Goal: Communication & Community: Answer question/provide support

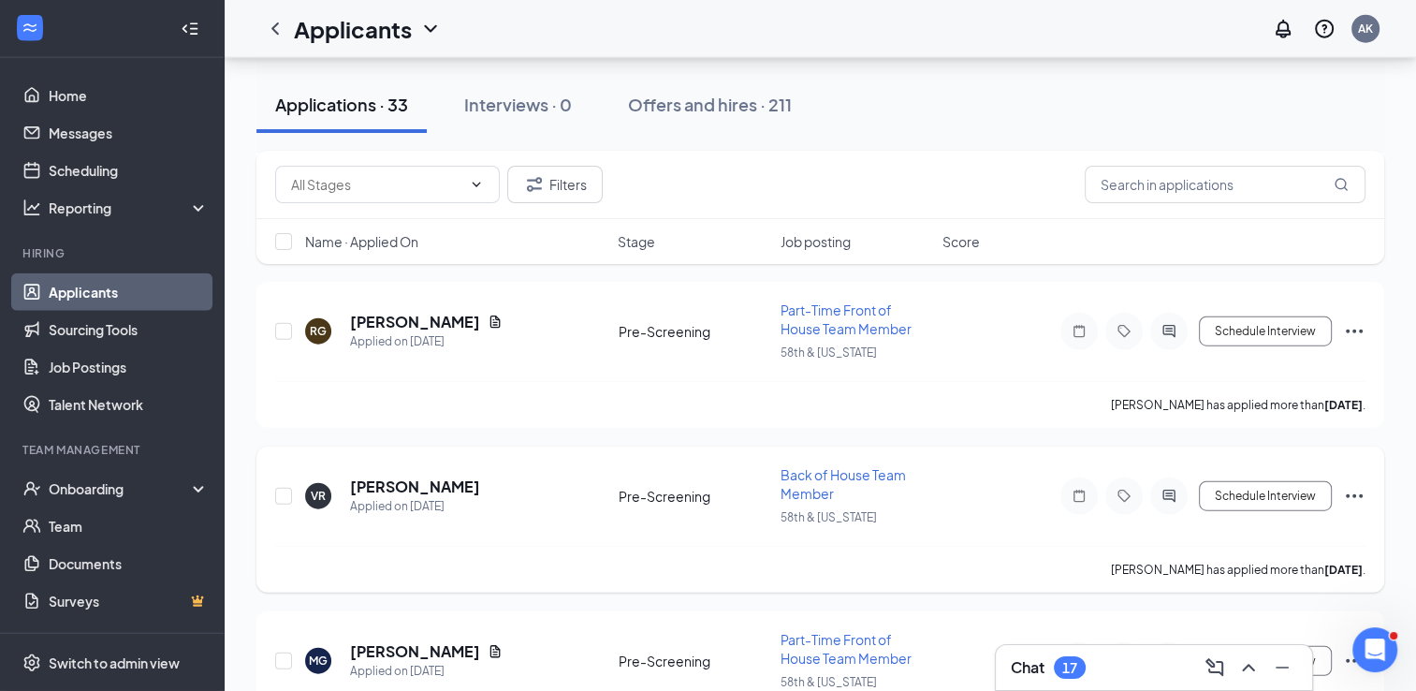
scroll to position [4464, 0]
click at [1248, 669] on icon "ChevronUp" at bounding box center [1248, 667] width 22 height 22
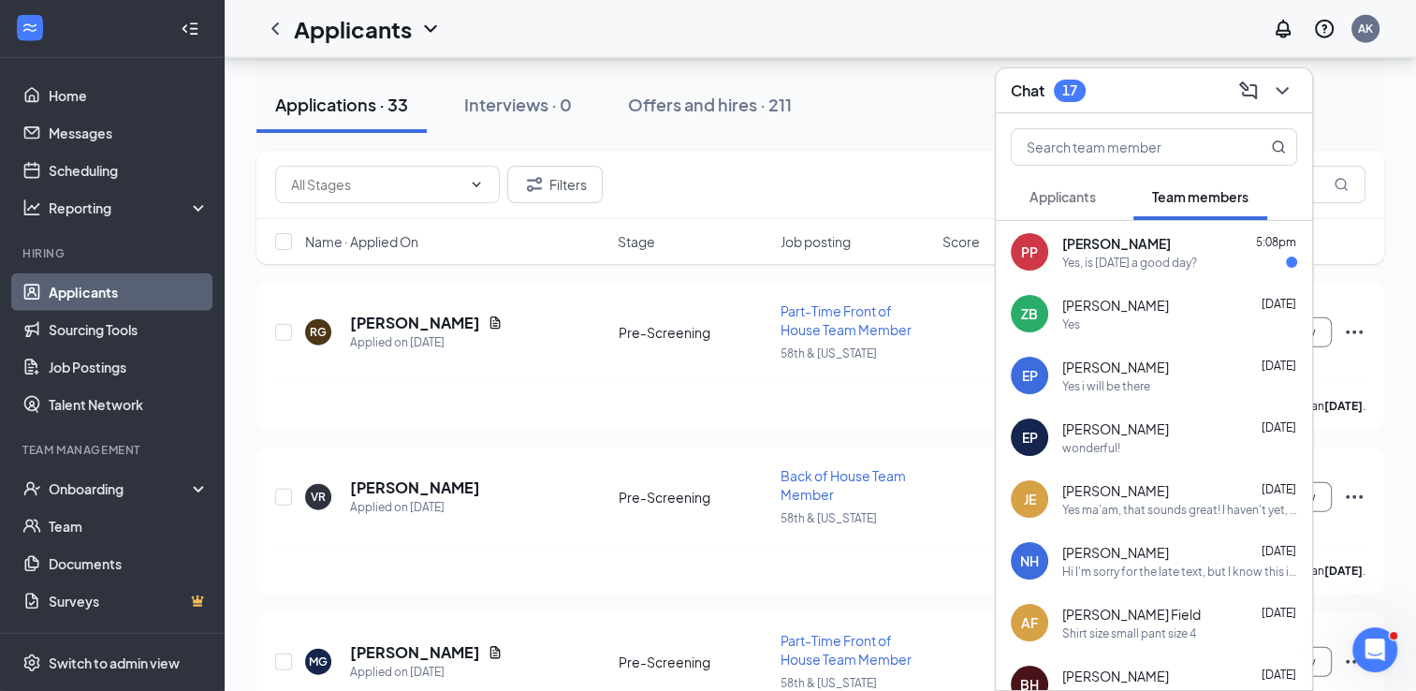
click at [1168, 253] on div "[PERSON_NAME] 5:08pm Yes, is [DATE] a good day?" at bounding box center [1179, 252] width 235 height 36
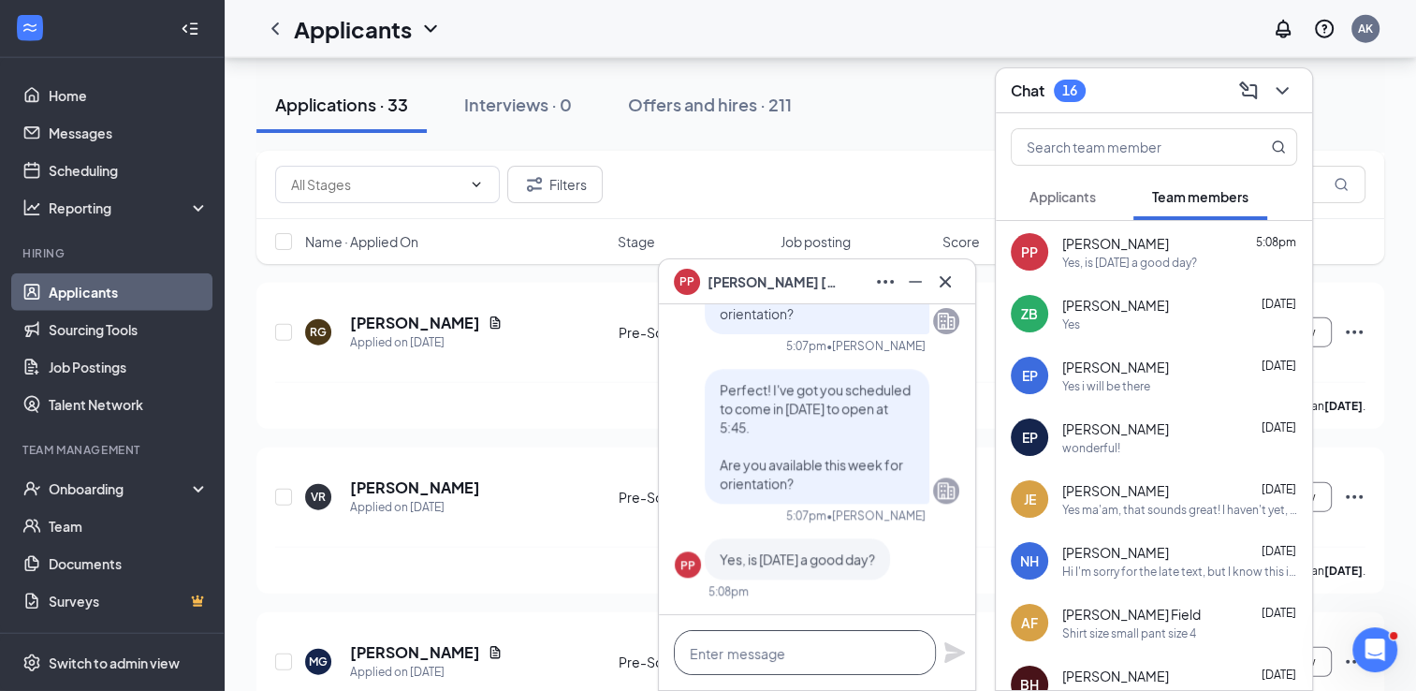
click at [855, 652] on textarea at bounding box center [805, 652] width 262 height 45
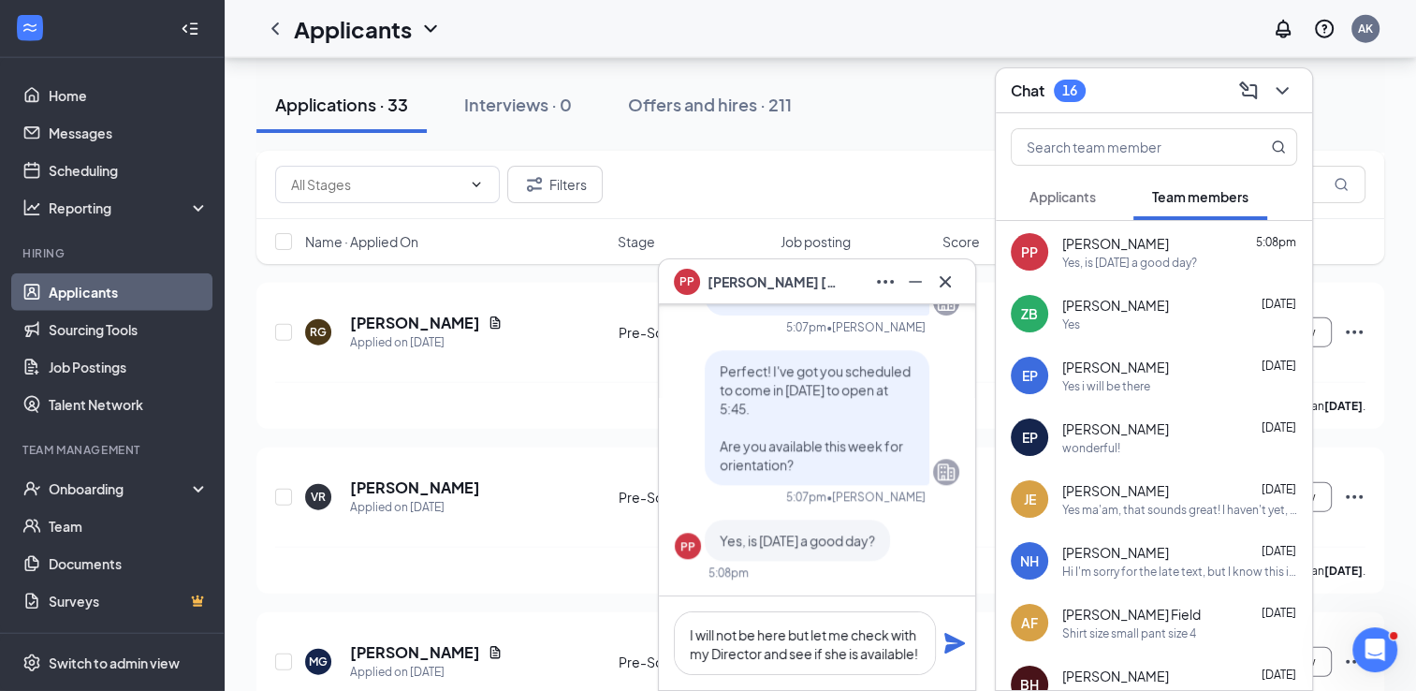
scroll to position [0, 0]
type textarea "I will not be her. Let me check with my Director and see if she is available!"
click at [951, 647] on icon "Plane" at bounding box center [954, 643] width 21 height 21
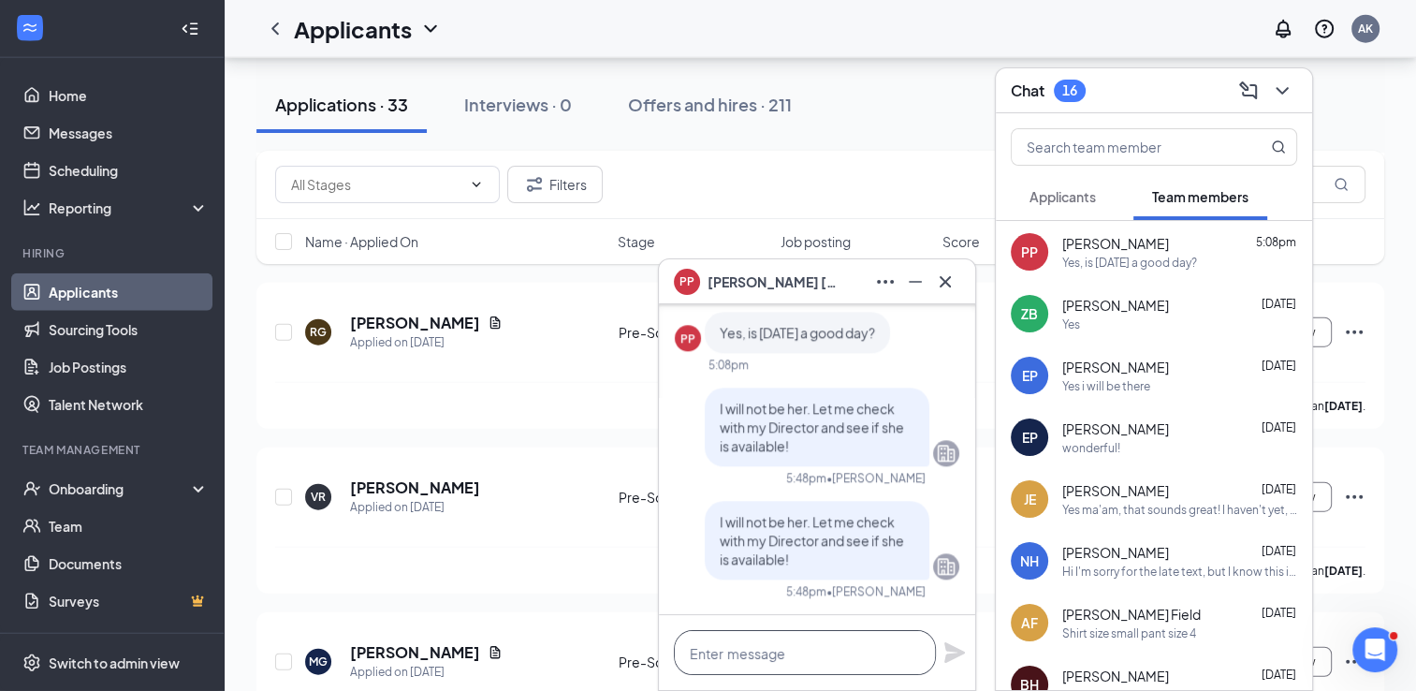
click at [834, 641] on textarea at bounding box center [805, 652] width 262 height 45
type textarea "here not her"
click at [952, 656] on icon "Plane" at bounding box center [954, 652] width 21 height 21
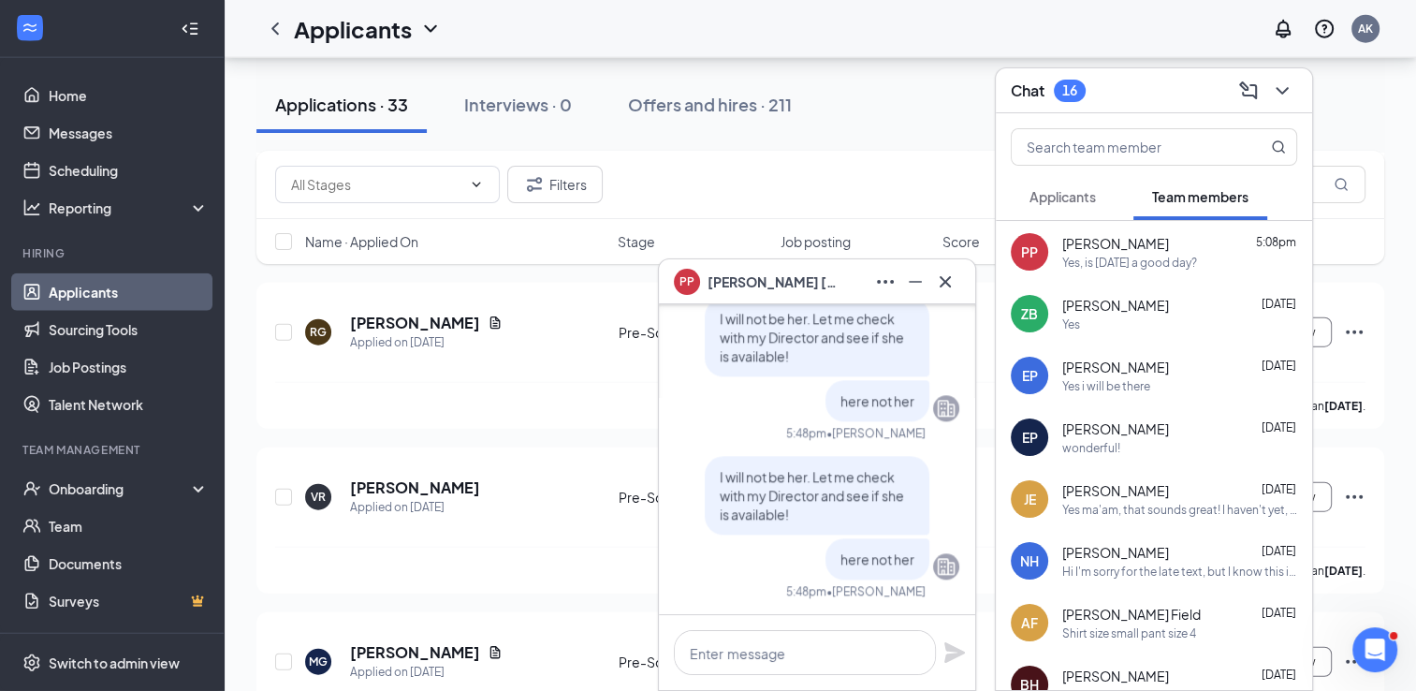
click at [1092, 186] on button "Applicants" at bounding box center [1063, 196] width 104 height 47
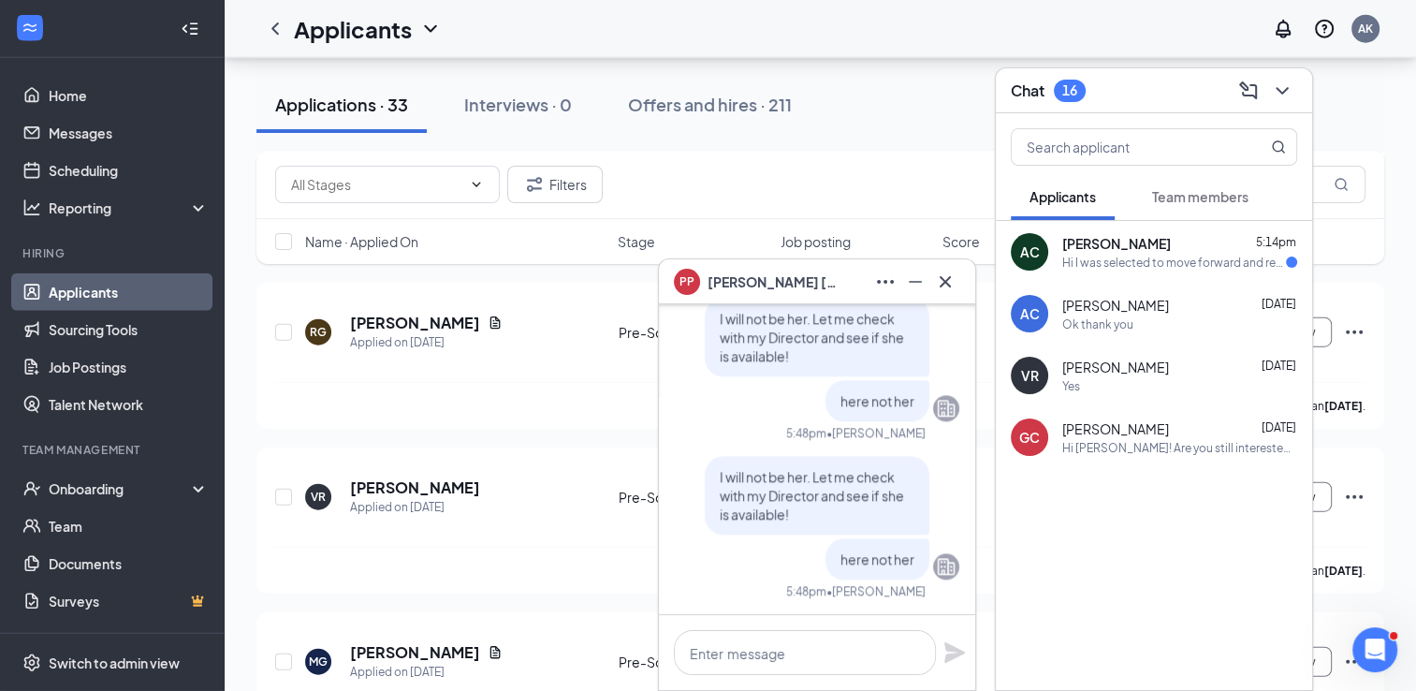
click at [1199, 234] on div "[PERSON_NAME] 5:14pm" at bounding box center [1179, 243] width 235 height 19
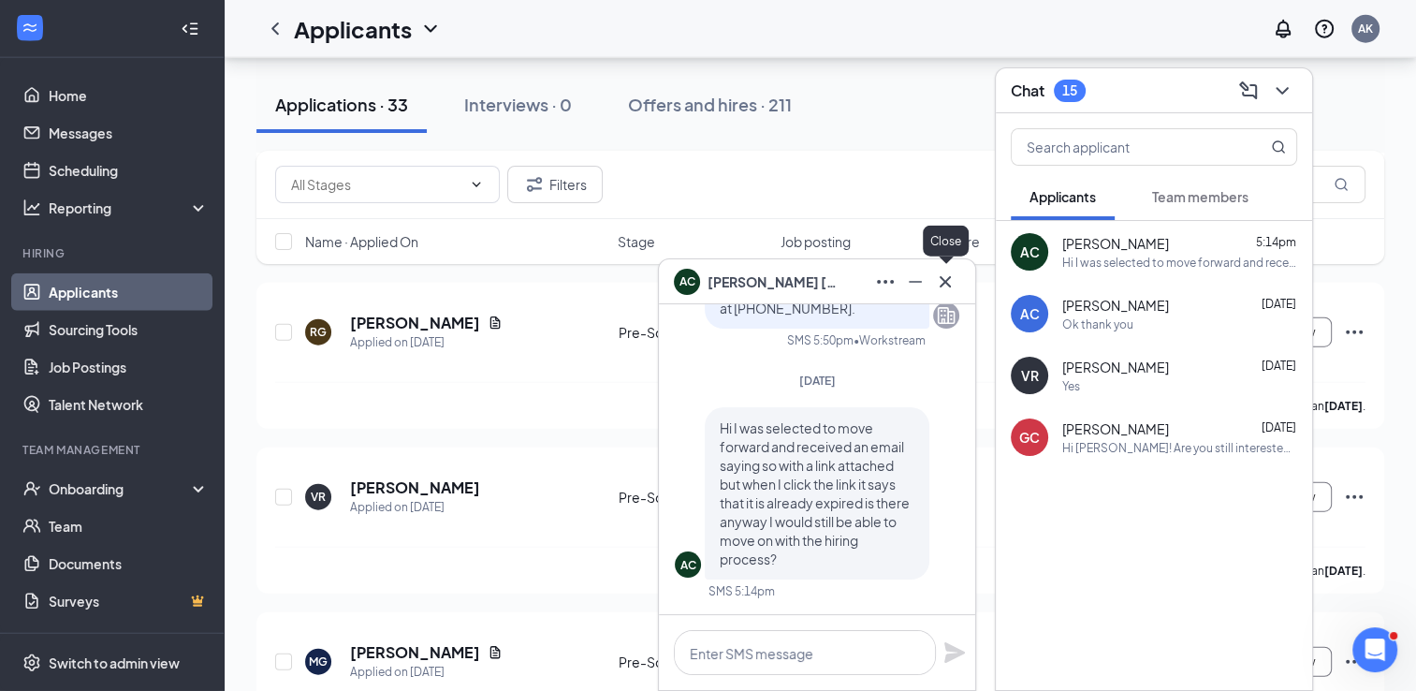
click at [941, 276] on icon "Cross" at bounding box center [945, 281] width 22 height 22
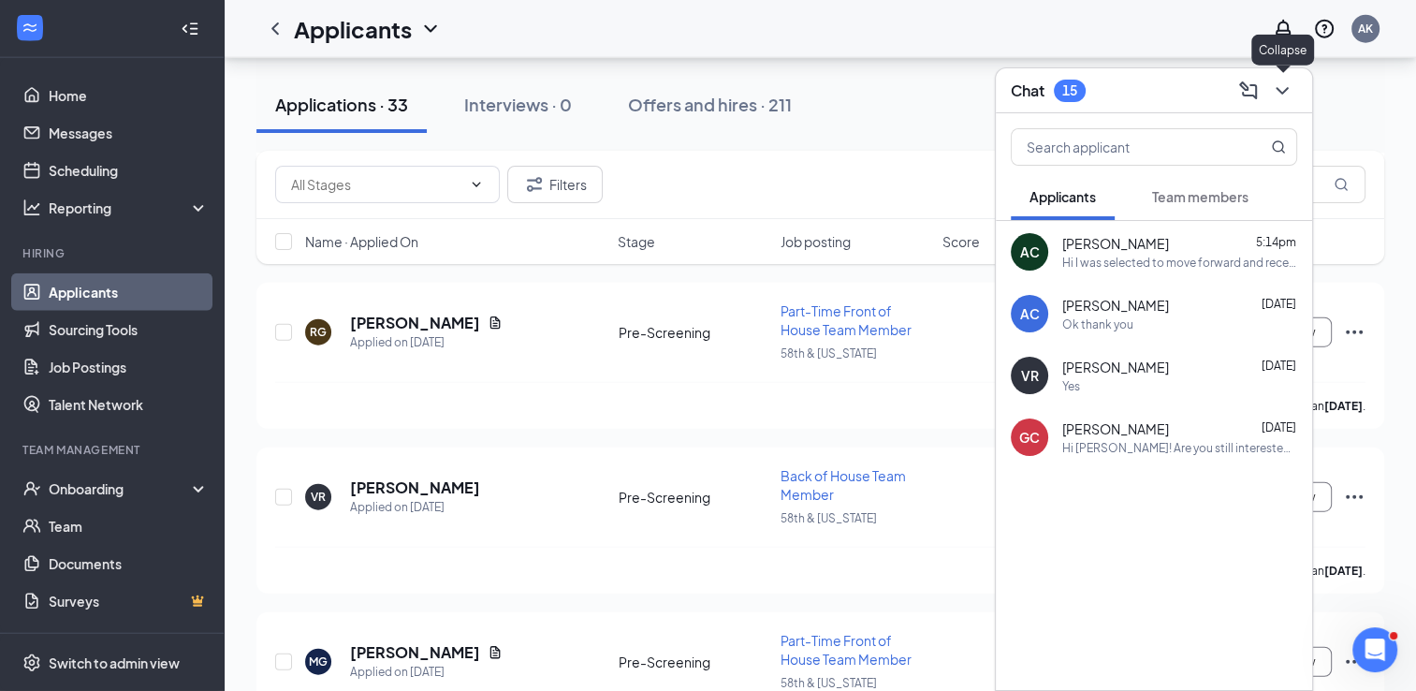
click at [1279, 88] on icon "ChevronDown" at bounding box center [1282, 91] width 22 height 22
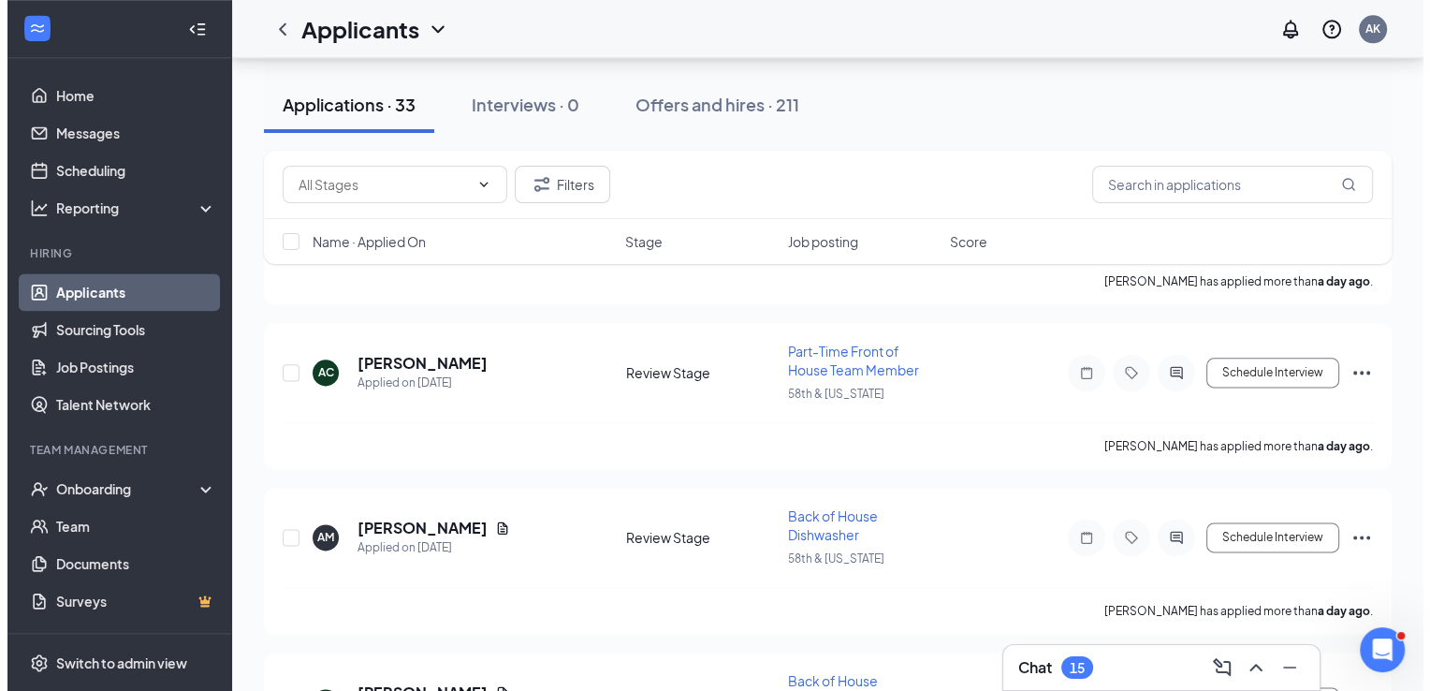
scroll to position [2273, 0]
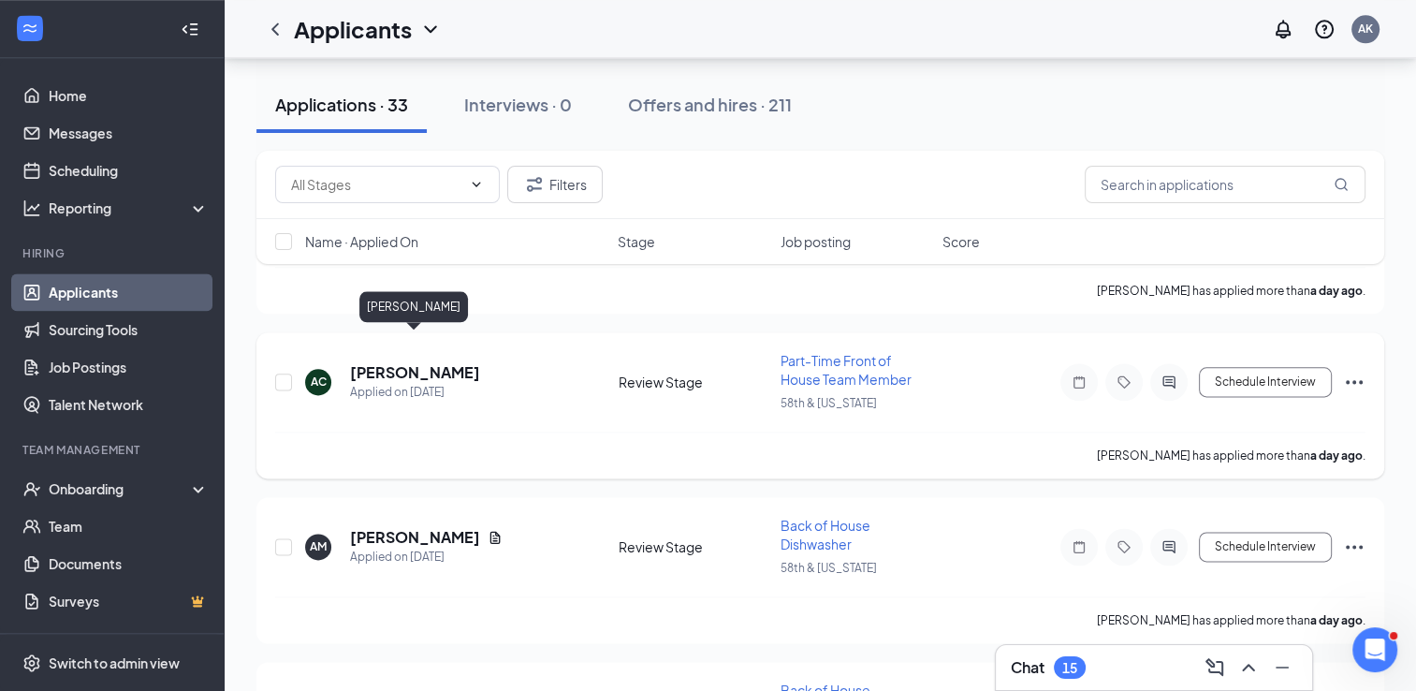
click at [420, 362] on h5 "[PERSON_NAME]" at bounding box center [415, 372] width 130 height 21
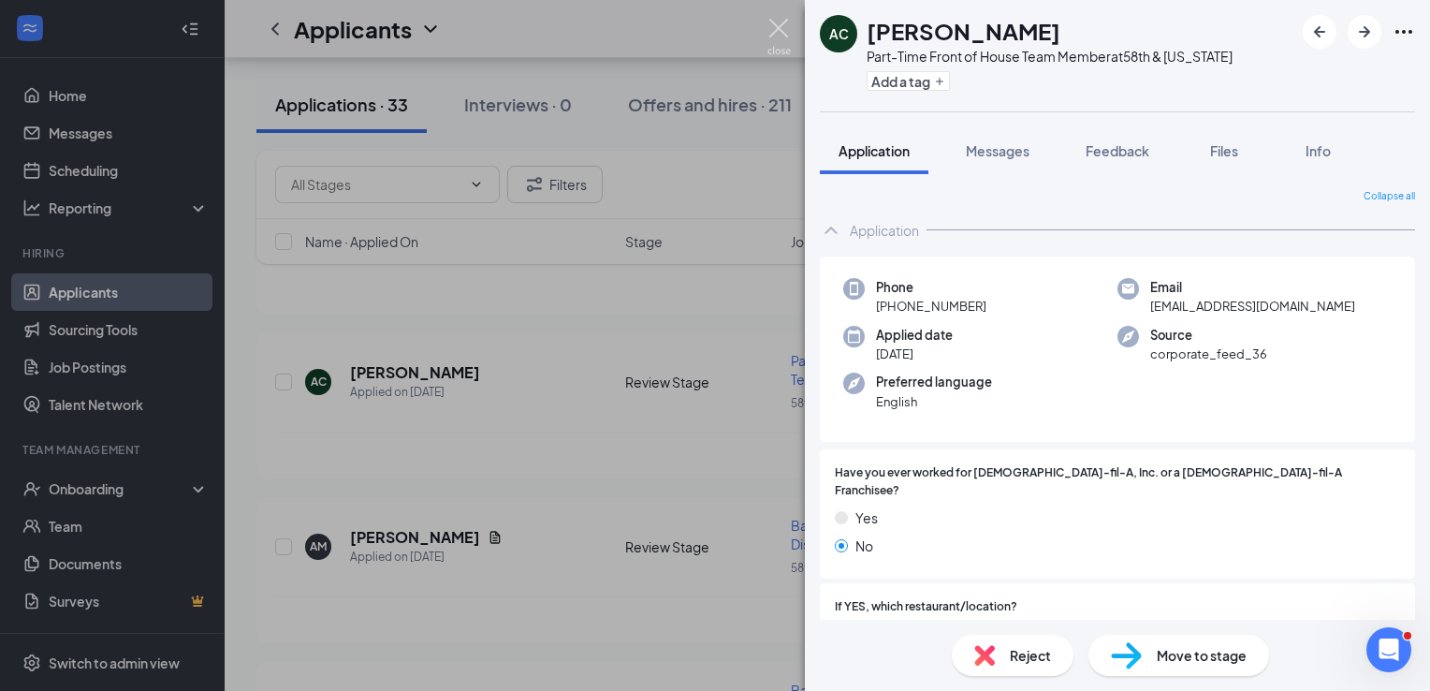
click at [779, 27] on img at bounding box center [778, 37] width 23 height 36
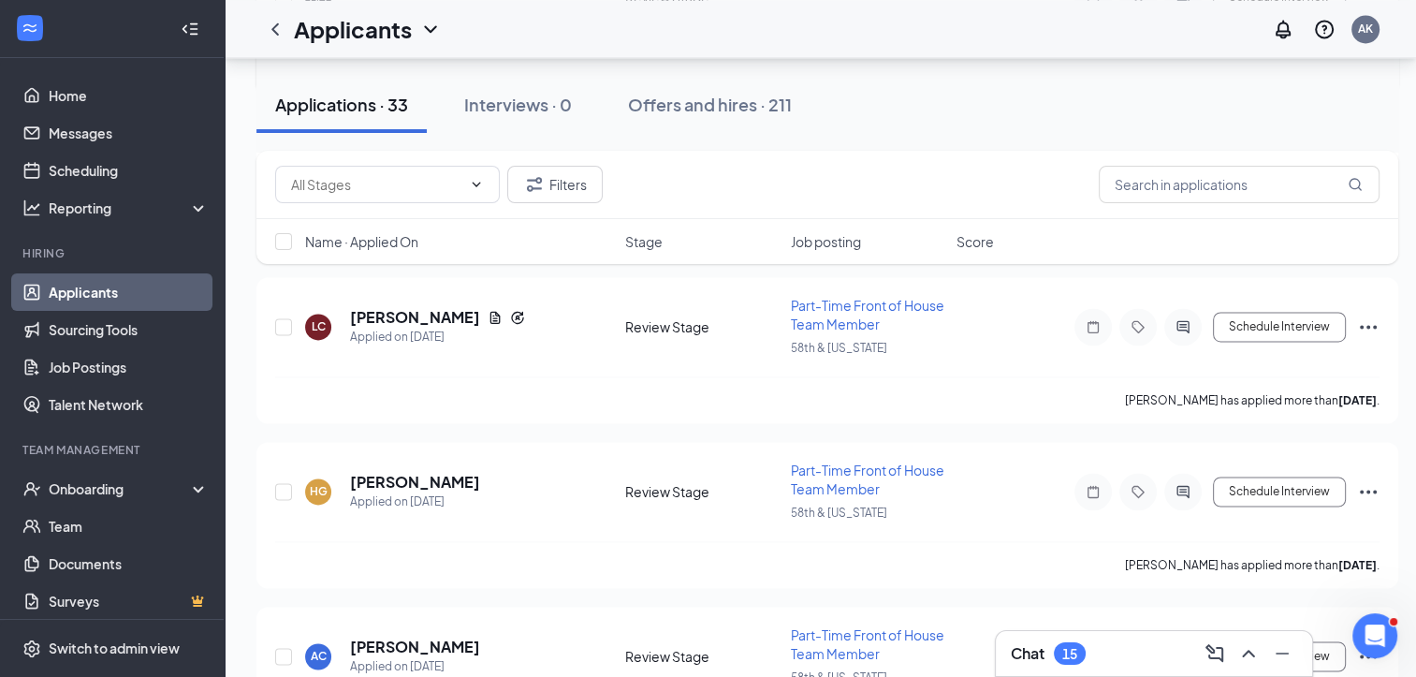
scroll to position [2894, 0]
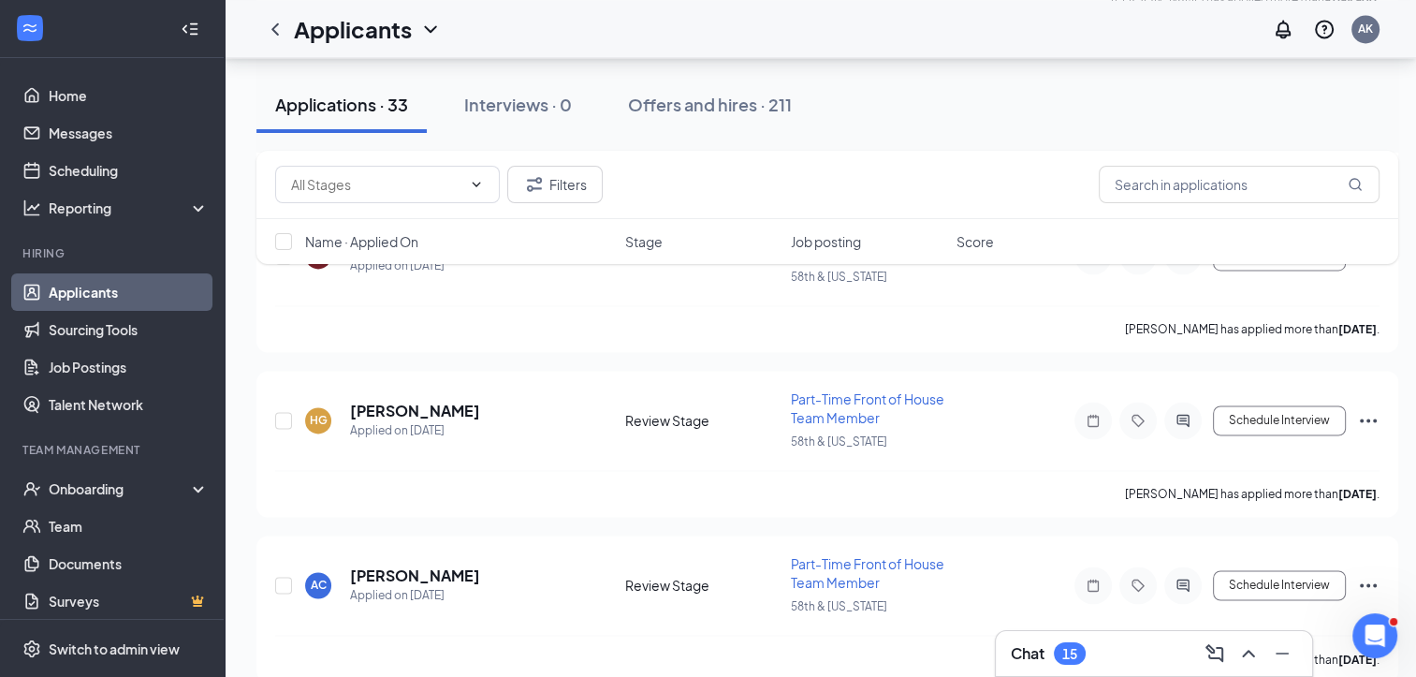
click at [655, 245] on span "Stage" at bounding box center [643, 241] width 37 height 19
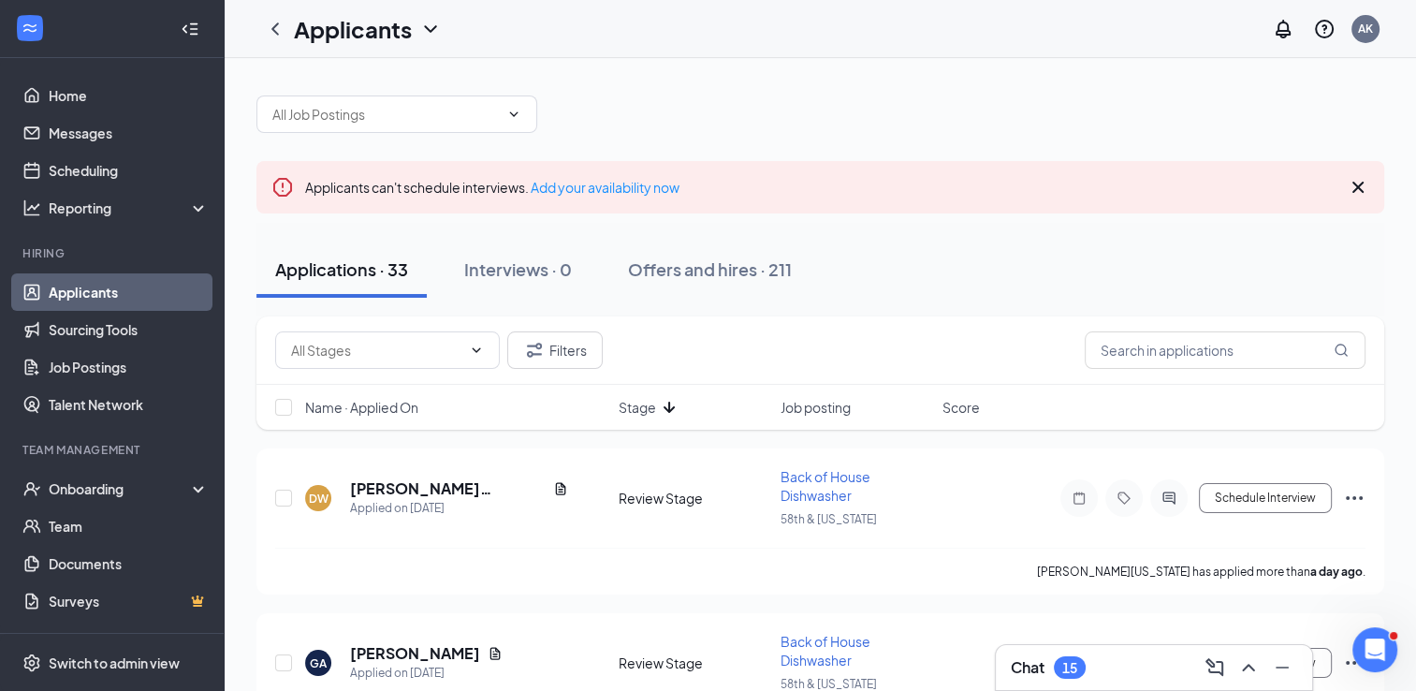
scroll to position [0, 0]
